Goal: Task Accomplishment & Management: Complete application form

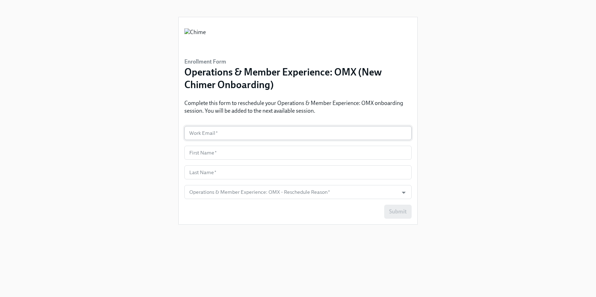
click at [258, 138] on input "text" at bounding box center [297, 133] width 227 height 14
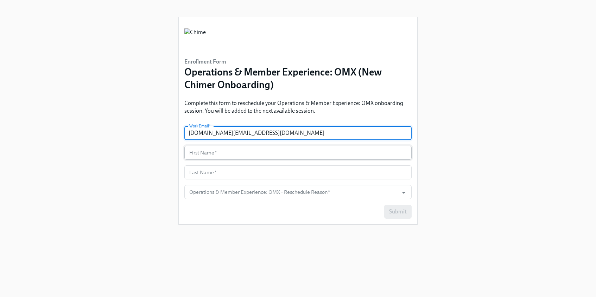
type input "[DOMAIN_NAME][EMAIL_ADDRESS][DOMAIN_NAME]"
click at [231, 154] on input "text" at bounding box center [297, 153] width 227 height 14
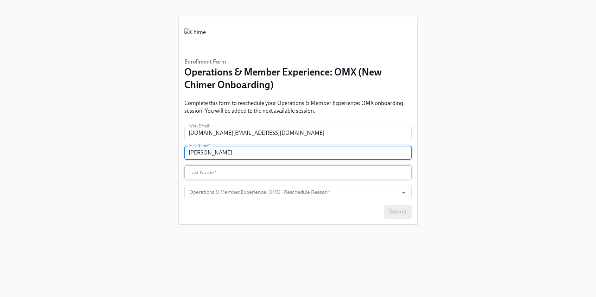
type input "[PERSON_NAME]"
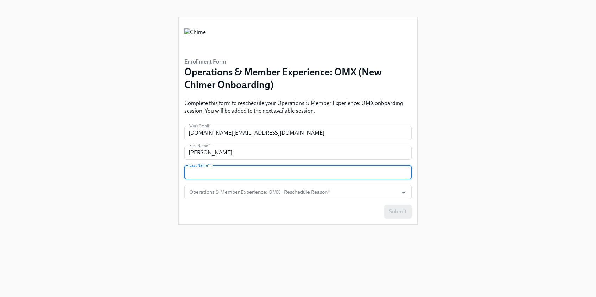
click at [224, 173] on input "text" at bounding box center [297, 173] width 227 height 14
type input "Fan"
click at [371, 195] on input "Operations & Member Experience: OMX - Reschedule Reason   *" at bounding box center [291, 192] width 207 height 14
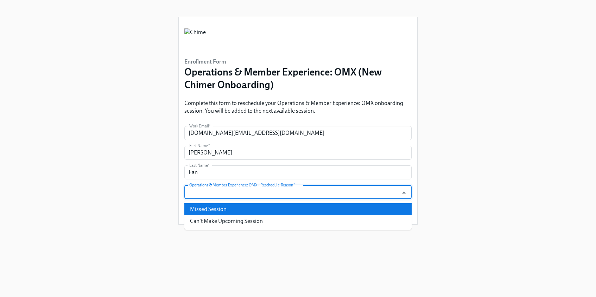
click at [339, 210] on li "Missed Session" at bounding box center [297, 210] width 227 height 12
type input "Missed Session"
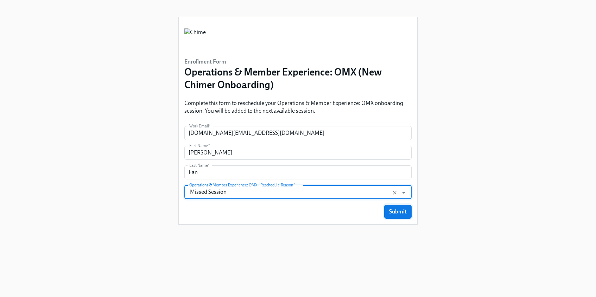
click at [399, 210] on span "Submit" at bounding box center [398, 211] width 18 height 7
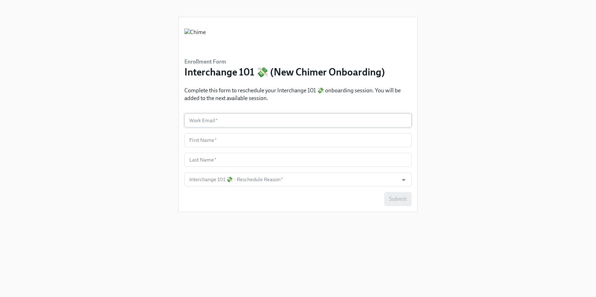
click at [238, 121] on input "text" at bounding box center [297, 121] width 227 height 14
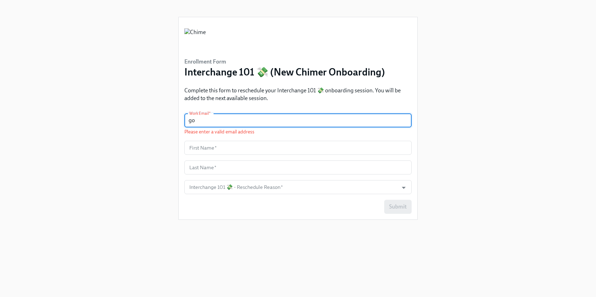
type input "g"
type input "n"
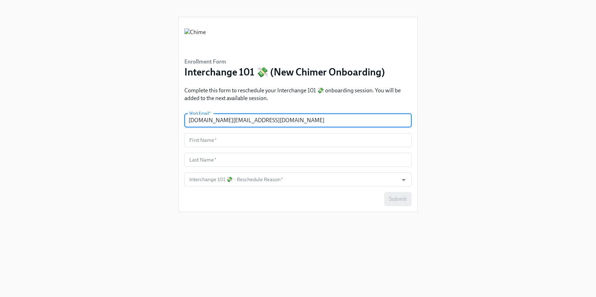
drag, startPoint x: 240, startPoint y: 120, endPoint x: 230, endPoint y: 120, distance: 9.8
click at [230, 120] on input "nataliefan.fan@gmail.com" at bounding box center [297, 121] width 227 height 14
type input "nataliefan.fan@chime.com"
click at [233, 135] on input "text" at bounding box center [297, 140] width 227 height 14
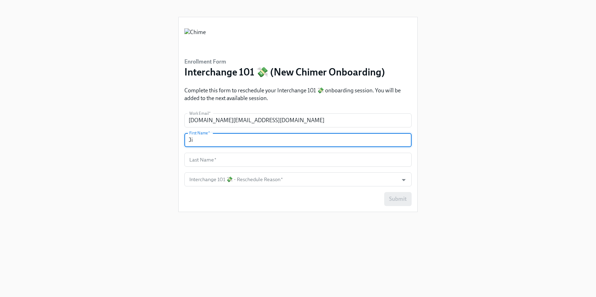
type input "J"
type input "[PERSON_NAME]"
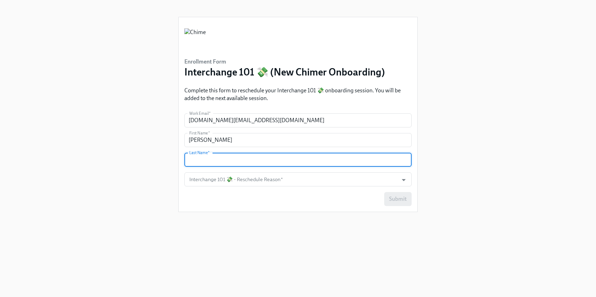
click at [236, 165] on input "text" at bounding box center [297, 160] width 227 height 14
type input "Fan"
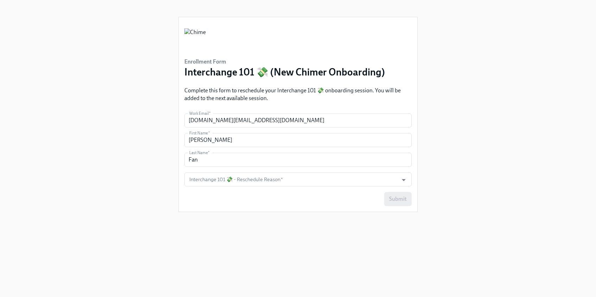
click at [316, 198] on div "Submit" at bounding box center [297, 199] width 227 height 14
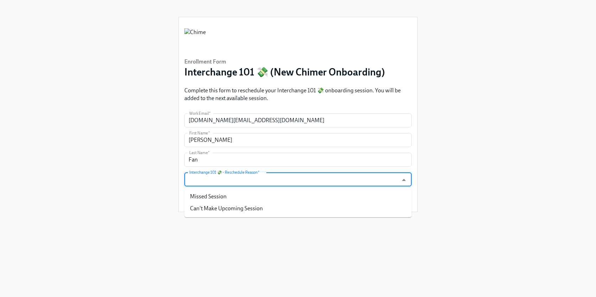
click at [368, 176] on input "Interchange 101 💸 - Reschedule Reason   *" at bounding box center [291, 180] width 207 height 14
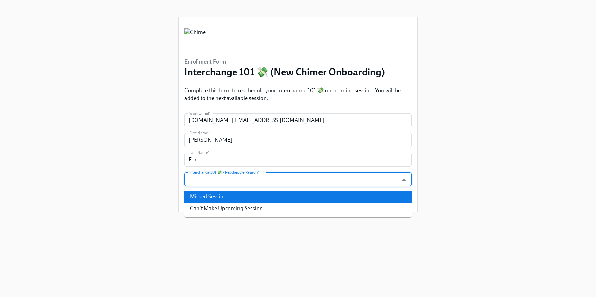
click at [281, 196] on li "Missed Session" at bounding box center [297, 197] width 227 height 12
type input "Missed Session"
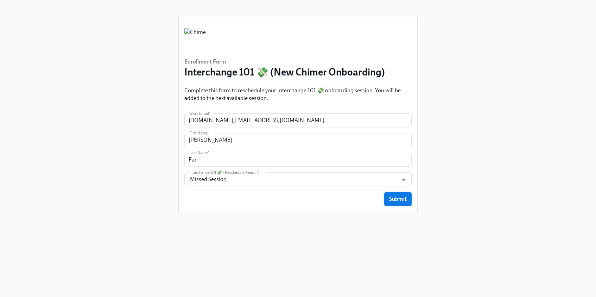
click at [402, 201] on span "Submit" at bounding box center [398, 199] width 18 height 7
